Goal: Navigation & Orientation: Find specific page/section

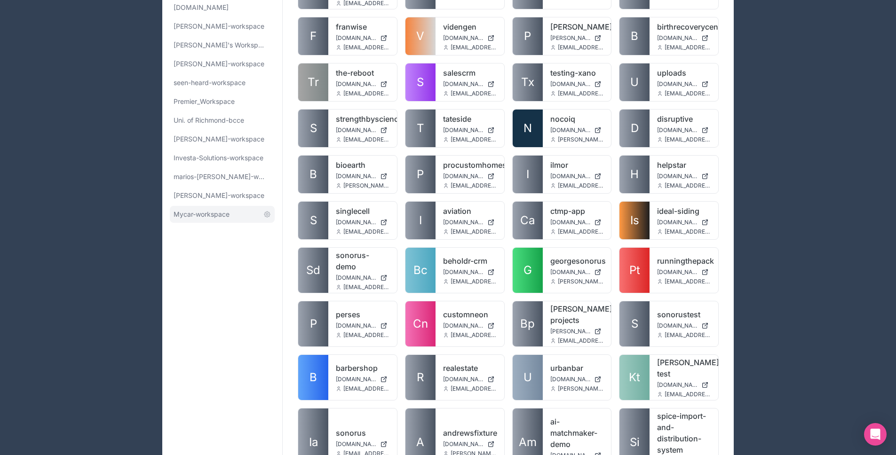
scroll to position [222, 0]
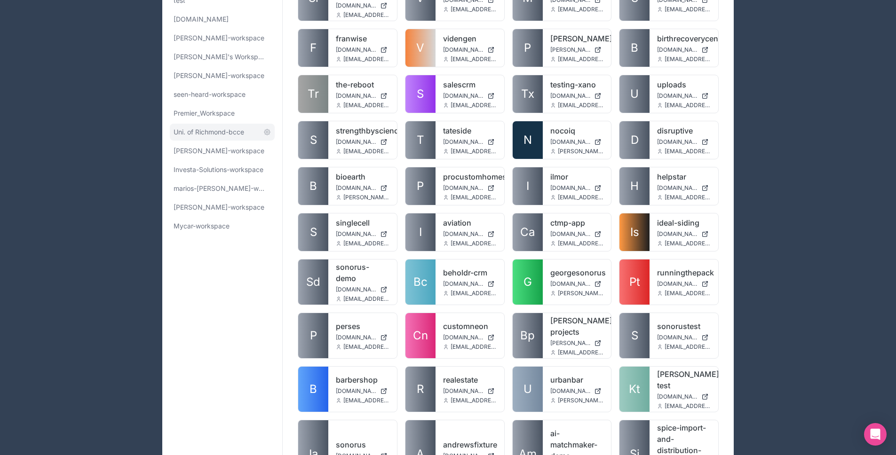
click at [226, 133] on span "Uni. of Richmond-bcce" at bounding box center [209, 131] width 71 height 9
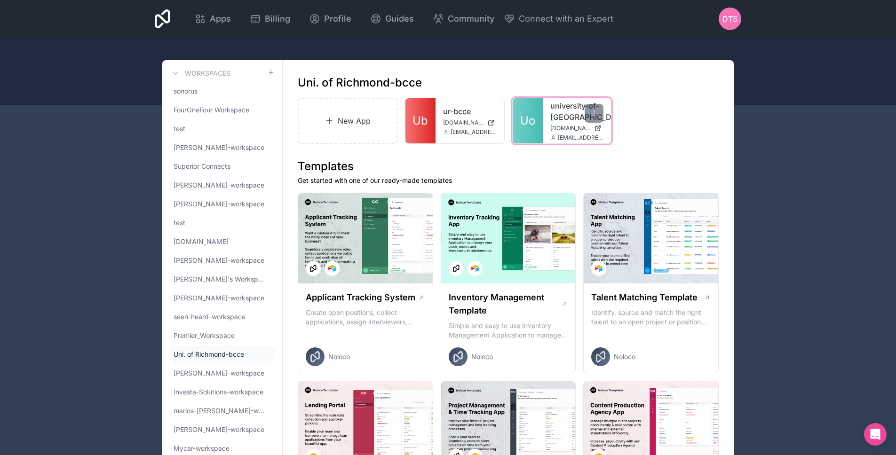
click at [529, 119] on span "Uo" at bounding box center [527, 120] width 15 height 15
